Goal: Task Accomplishment & Management: Manage account settings

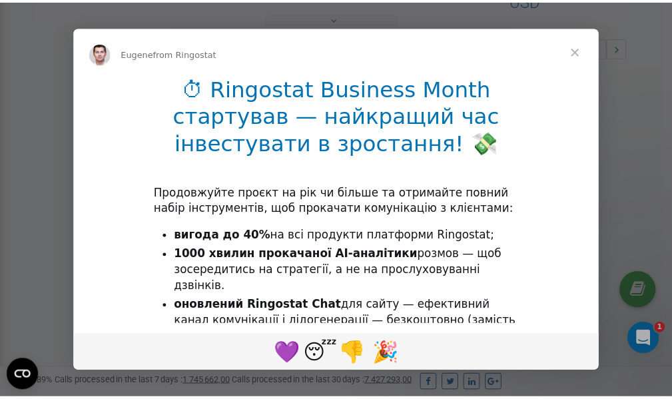
scroll to position [398, 0]
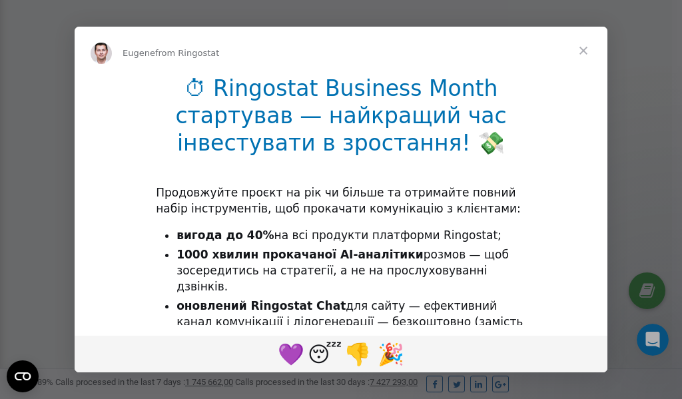
click at [586, 53] on span "Close" at bounding box center [584, 51] width 48 height 48
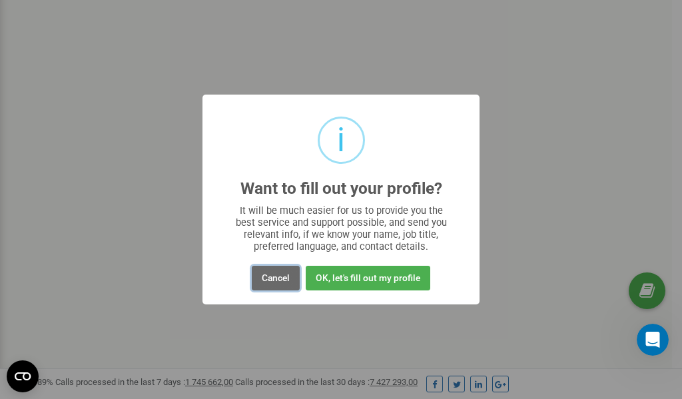
click at [273, 277] on button "Cancel" at bounding box center [276, 278] width 48 height 25
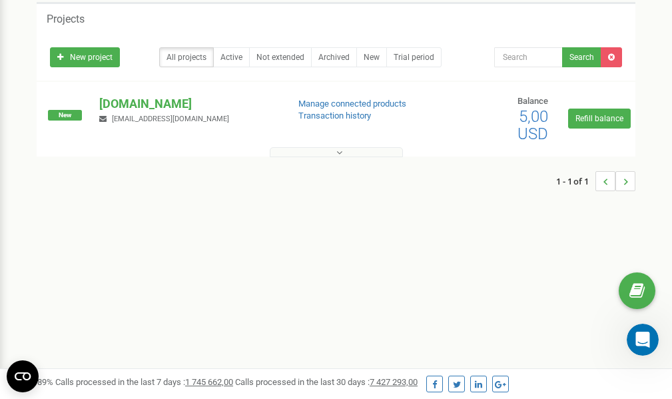
scroll to position [0, 0]
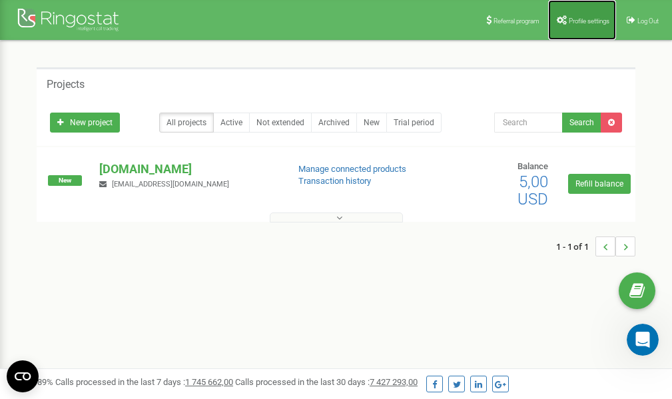
click at [578, 17] on span "Profile settings" at bounding box center [589, 20] width 41 height 7
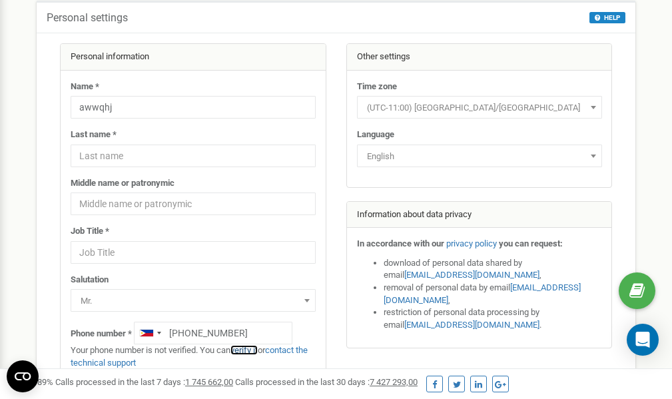
click at [255, 350] on link "verify it" at bounding box center [244, 350] width 27 height 10
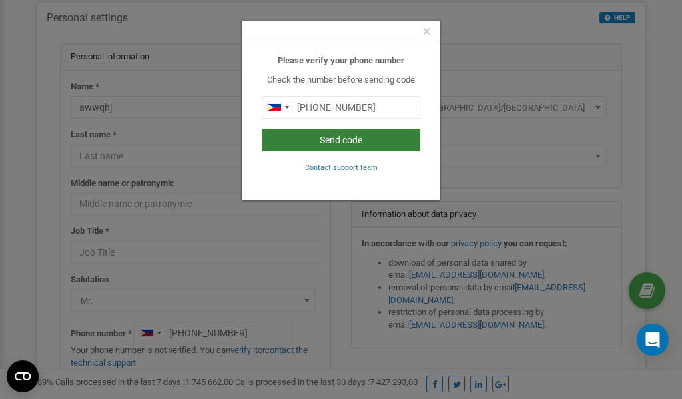
click at [338, 140] on button "Send code" at bounding box center [341, 140] width 159 height 23
